Goal: Task Accomplishment & Management: Manage account settings

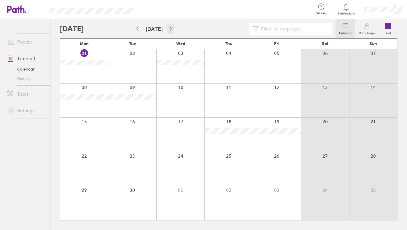
click at [169, 34] on button "button" at bounding box center [170, 29] width 7 height 10
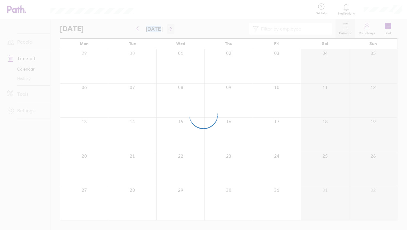
click at [169, 34] on div at bounding box center [203, 115] width 407 height 230
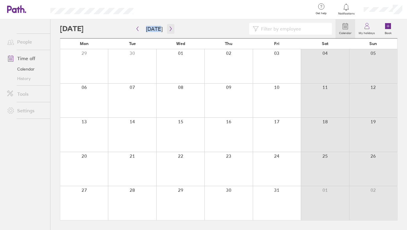
click at [167, 31] on button "button" at bounding box center [170, 29] width 7 height 10
click at [184, 173] on div at bounding box center [180, 169] width 48 height 34
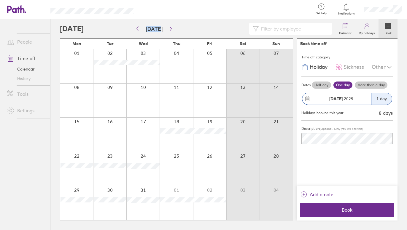
click at [101, 181] on div at bounding box center [109, 169] width 33 height 34
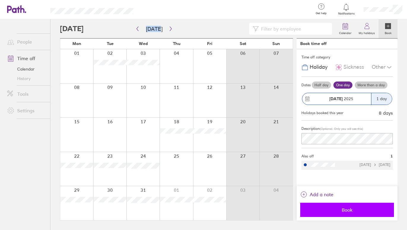
click at [311, 212] on span "Book" at bounding box center [346, 209] width 85 height 5
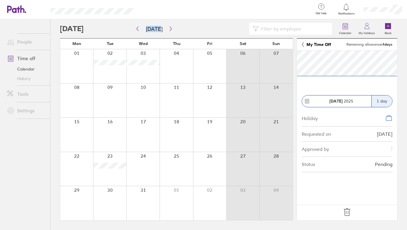
click at [345, 213] on icon at bounding box center [346, 212] width 9 height 9
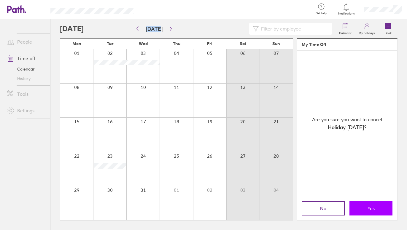
click at [365, 205] on button "Yes" at bounding box center [370, 208] width 43 height 14
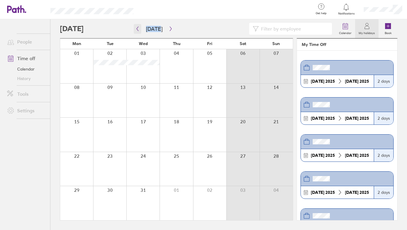
click at [136, 29] on icon "button" at bounding box center [137, 28] width 4 height 5
click at [169, 32] on button "button" at bounding box center [170, 29] width 7 height 10
click at [139, 27] on icon "button" at bounding box center [137, 28] width 4 height 5
click at [169, 29] on icon "button" at bounding box center [170, 28] width 4 height 5
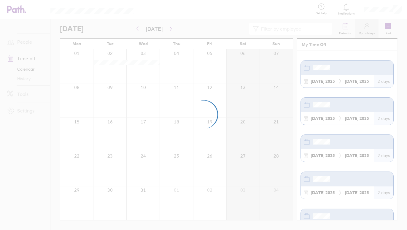
click at [146, 166] on div at bounding box center [203, 115] width 407 height 230
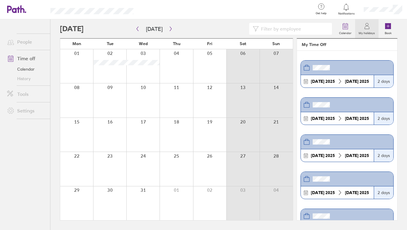
click at [146, 166] on div at bounding box center [142, 169] width 33 height 34
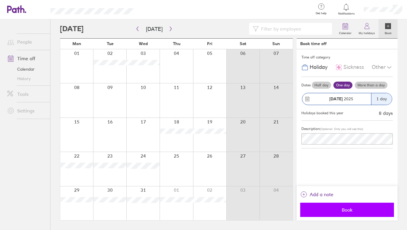
click at [351, 207] on span "Book" at bounding box center [346, 209] width 85 height 5
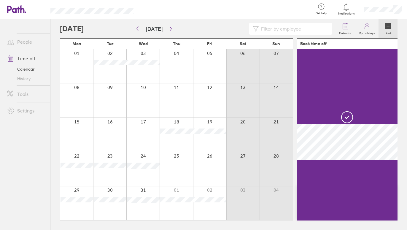
click at [145, 206] on div at bounding box center [142, 203] width 33 height 34
click at [141, 214] on div at bounding box center [142, 203] width 33 height 34
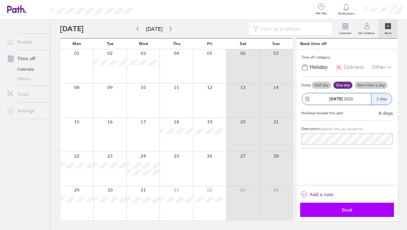
click at [317, 208] on span "Book" at bounding box center [346, 209] width 85 height 5
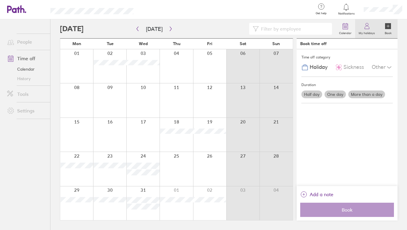
click at [367, 33] on label "My holidays" at bounding box center [366, 32] width 23 height 5
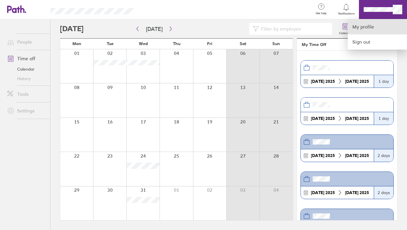
click at [358, 22] on link "My profile" at bounding box center [377, 26] width 59 height 15
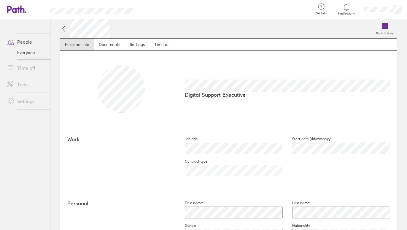
click at [30, 43] on link "People" at bounding box center [26, 42] width 48 height 12
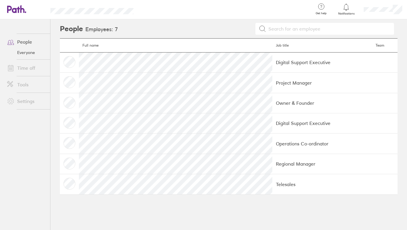
click at [31, 61] on li "Time off" at bounding box center [25, 68] width 50 height 17
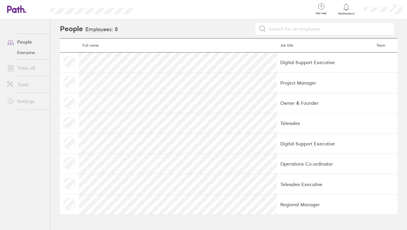
click at [22, 42] on link "People" at bounding box center [26, 42] width 48 height 12
click at [15, 44] on span at bounding box center [9, 41] width 15 height 7
click at [72, 63] on td at bounding box center [69, 62] width 19 height 20
